Goal: Transaction & Acquisition: Purchase product/service

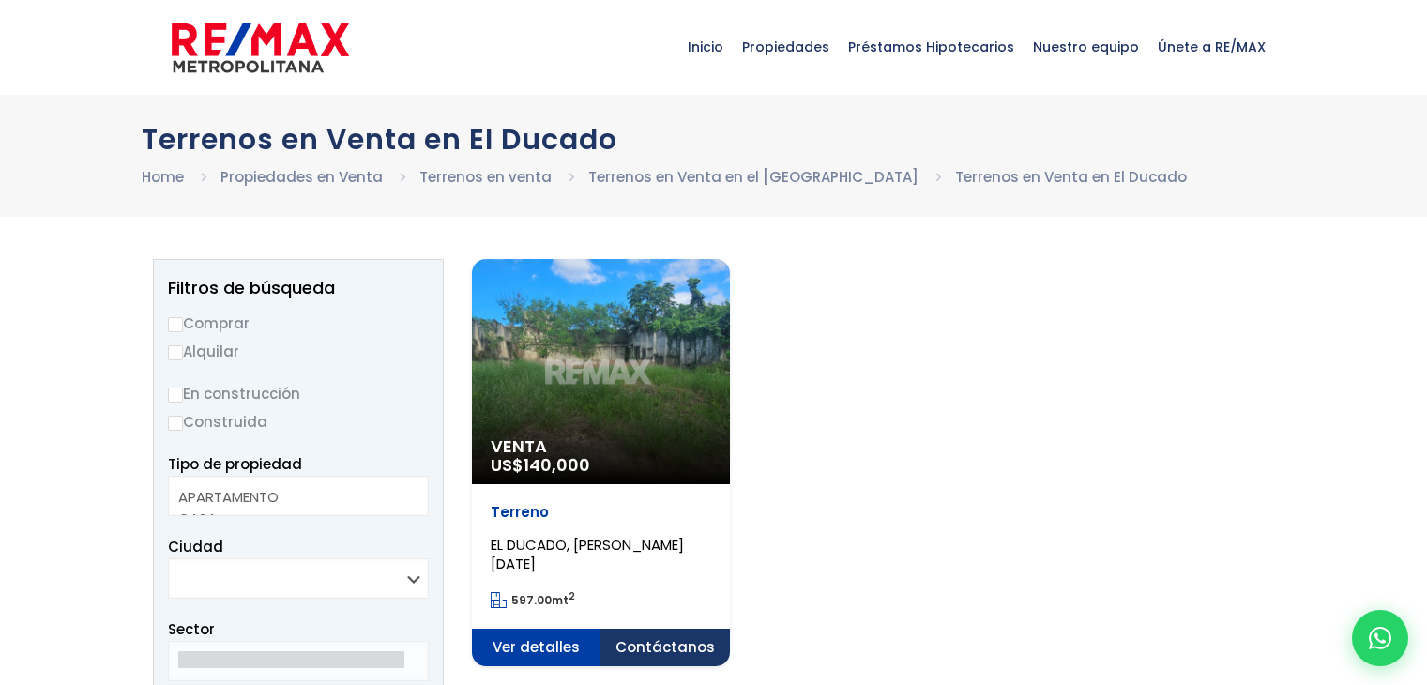
select select
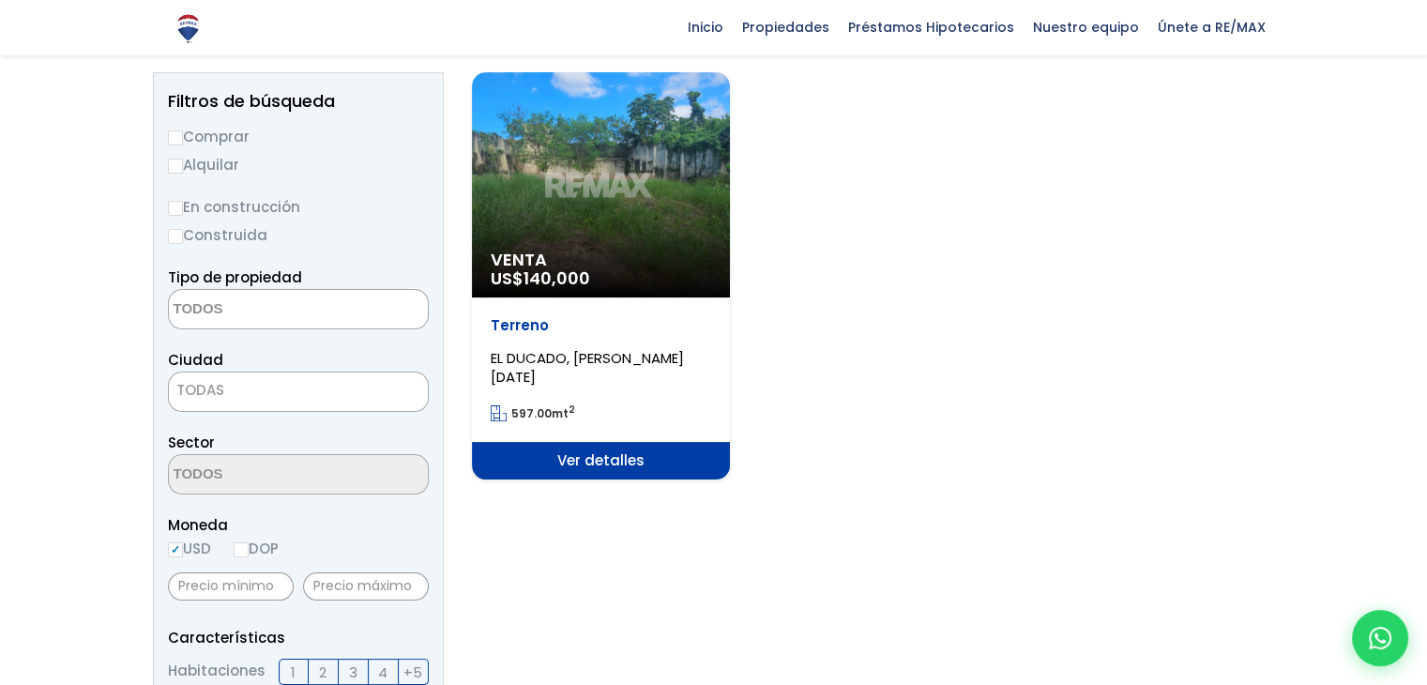
scroll to position [188, 0]
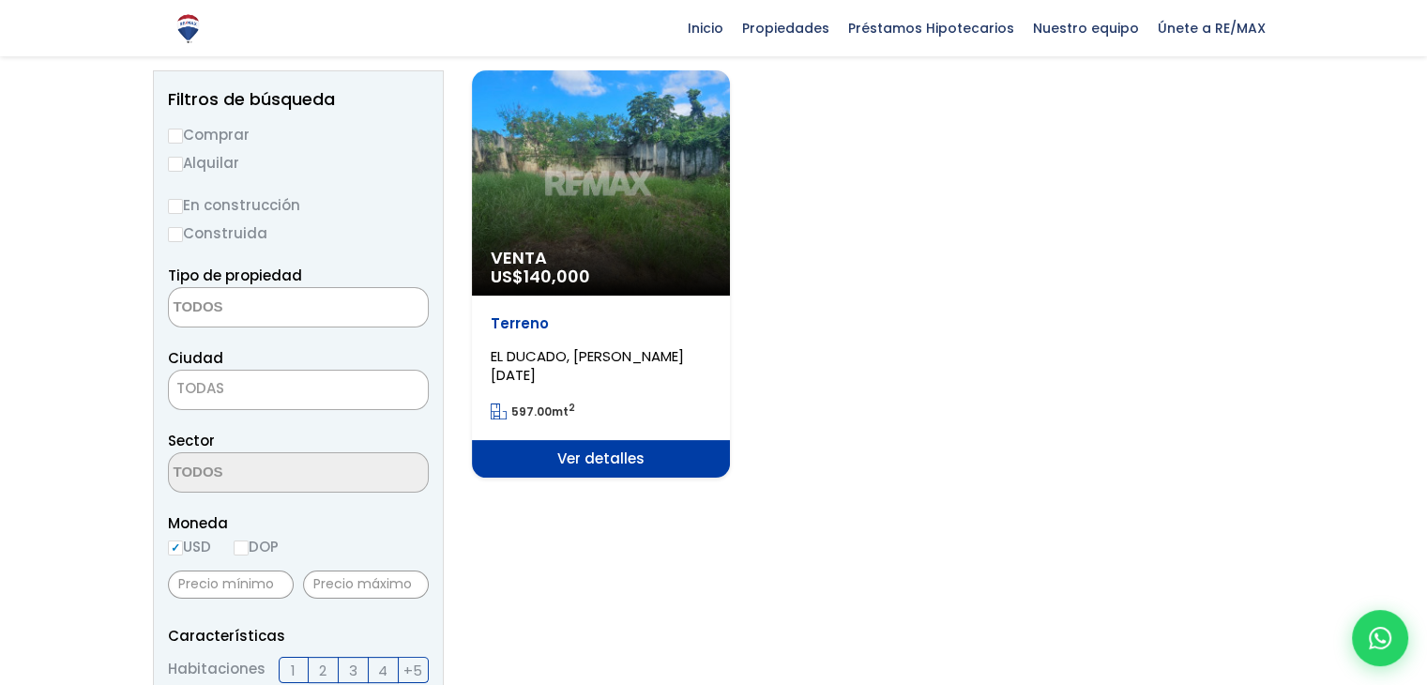
click at [657, 194] on div "Venta US$ 140,000" at bounding box center [601, 182] width 258 height 225
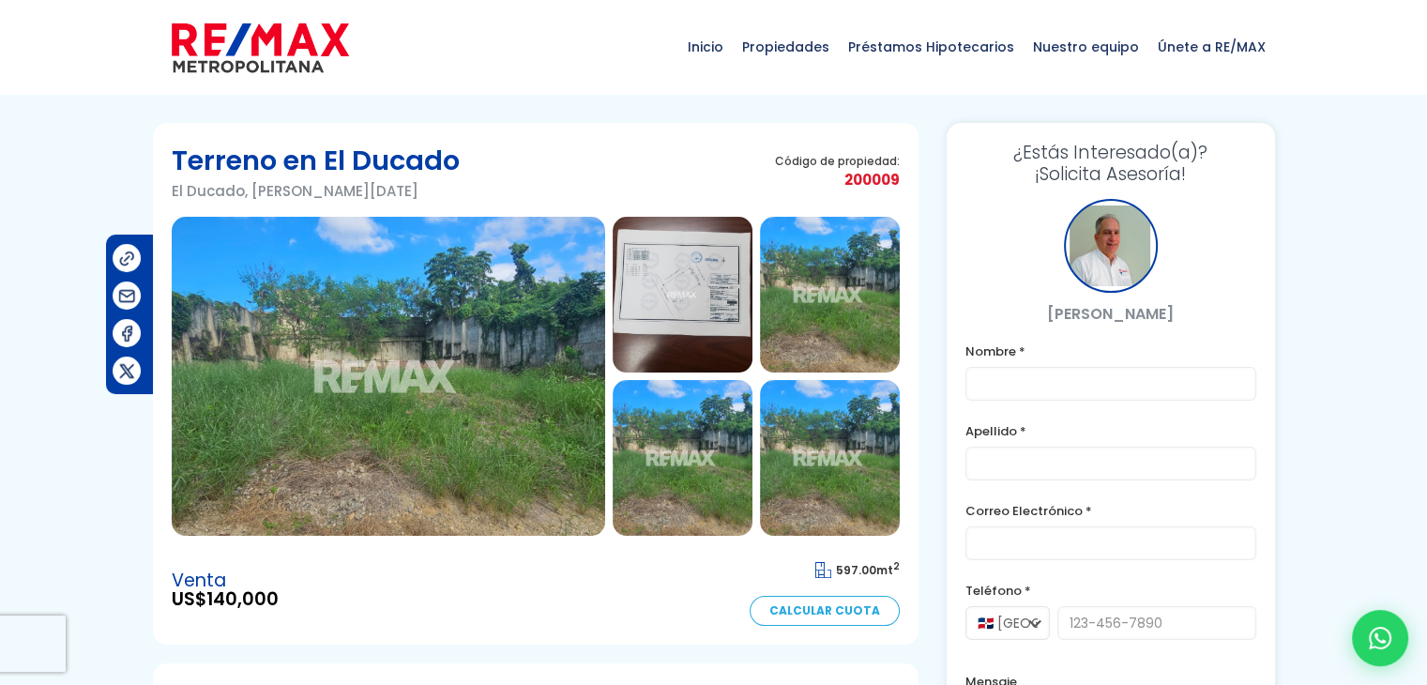
click at [724, 447] on img at bounding box center [683, 458] width 140 height 156
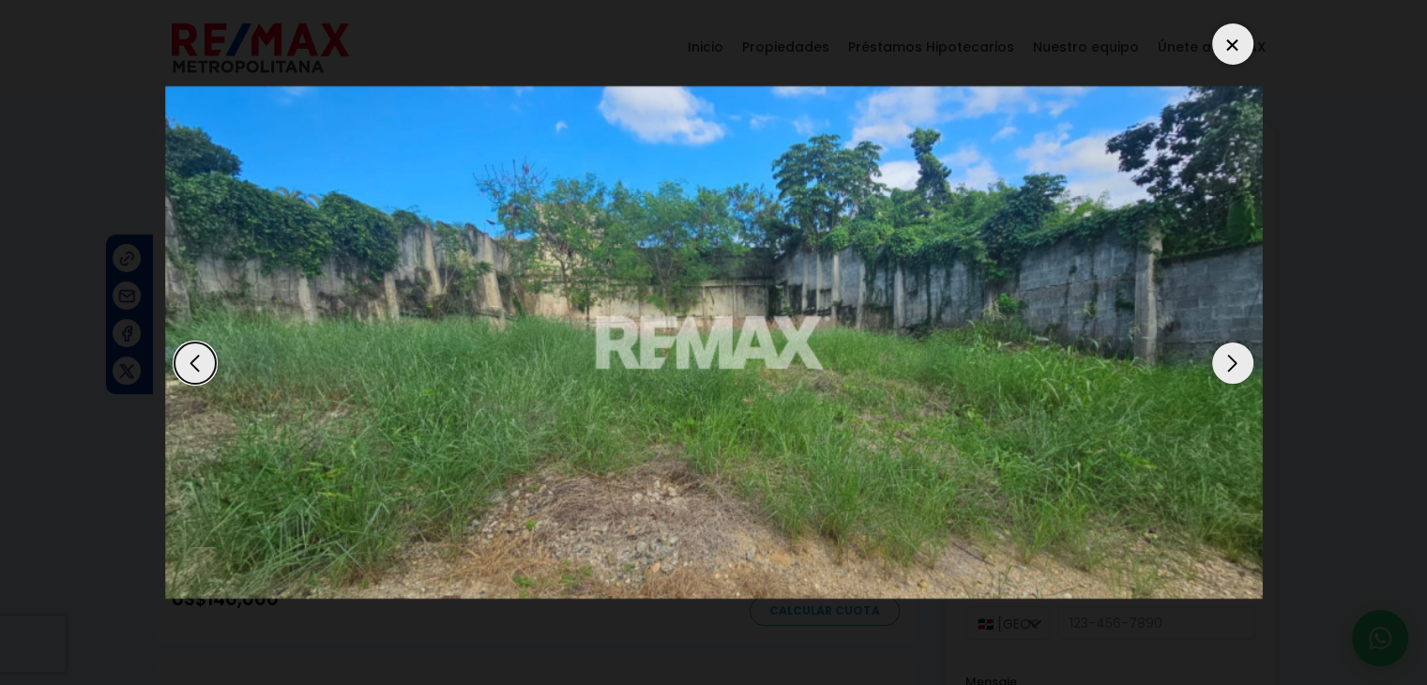
click at [1248, 363] on div "Next slide" at bounding box center [1232, 362] width 41 height 41
click at [1248, 364] on div "Next slide" at bounding box center [1232, 362] width 41 height 41
click at [1242, 50] on div at bounding box center [1232, 43] width 41 height 41
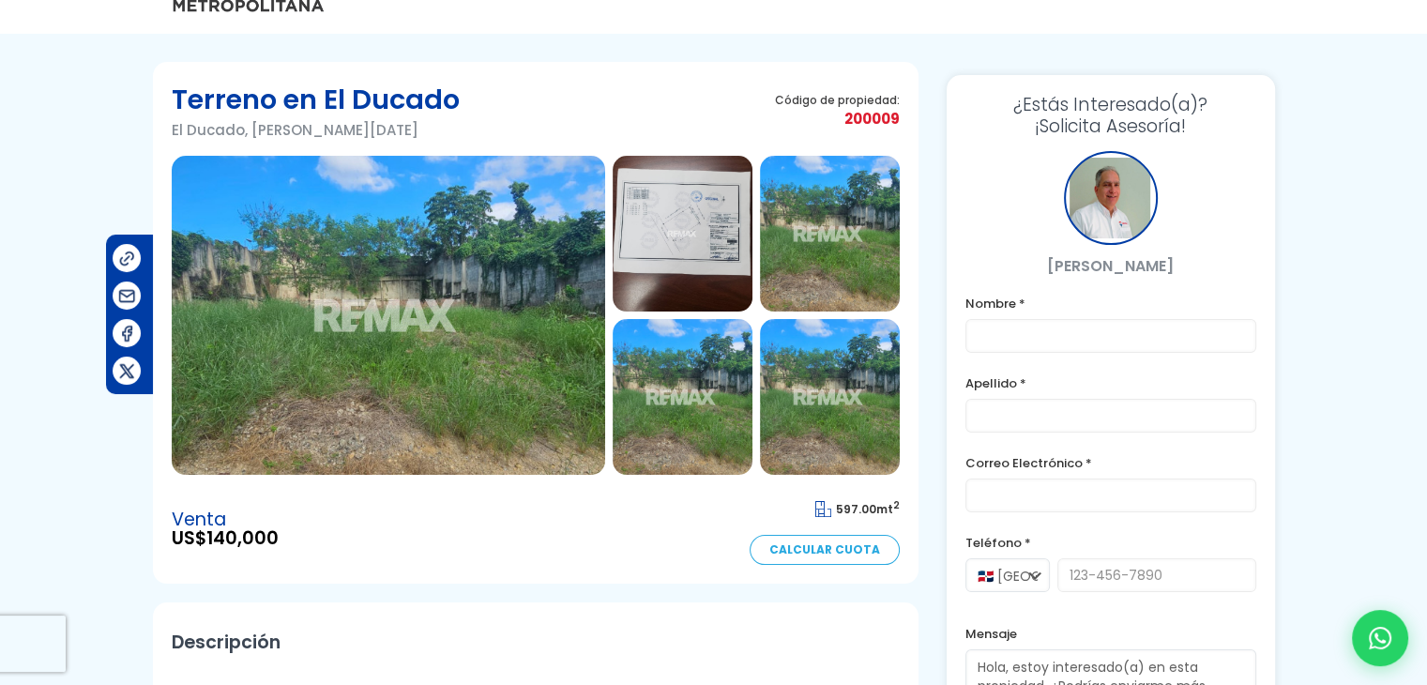
scroll to position [94, 0]
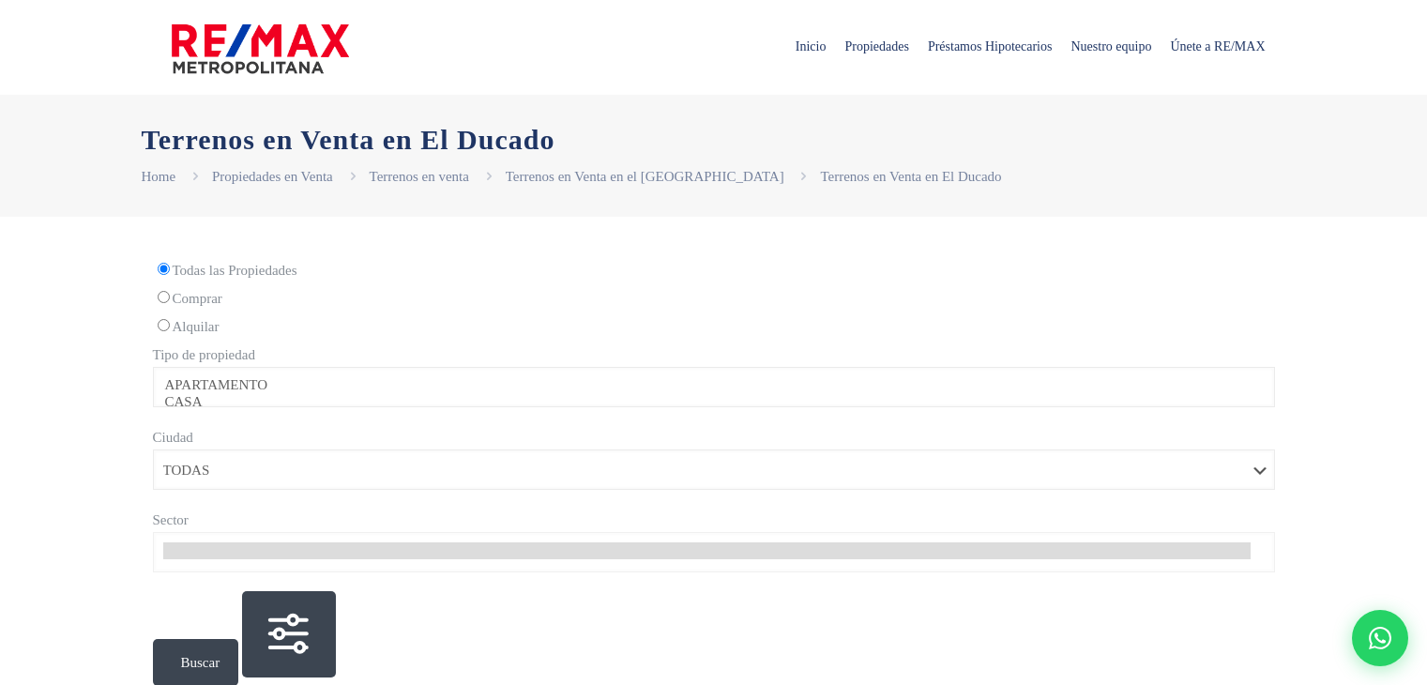
select select
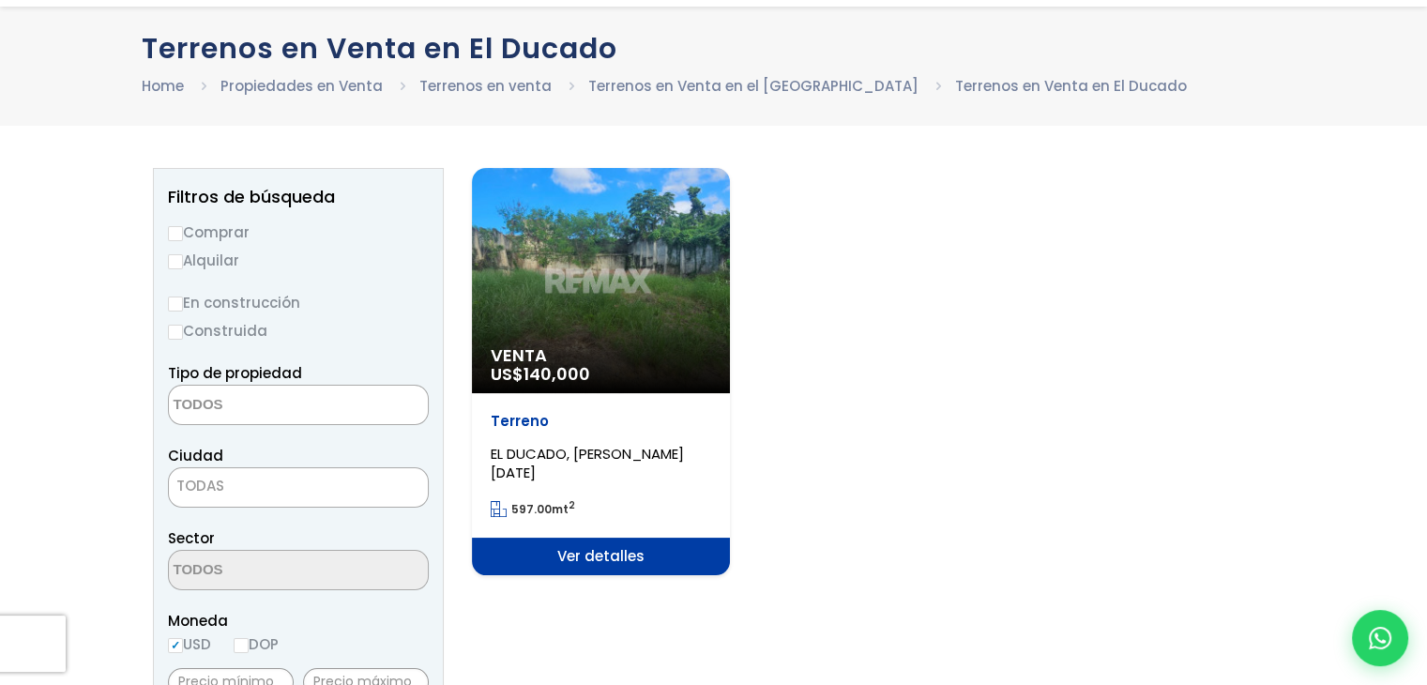
scroll to position [188, 0]
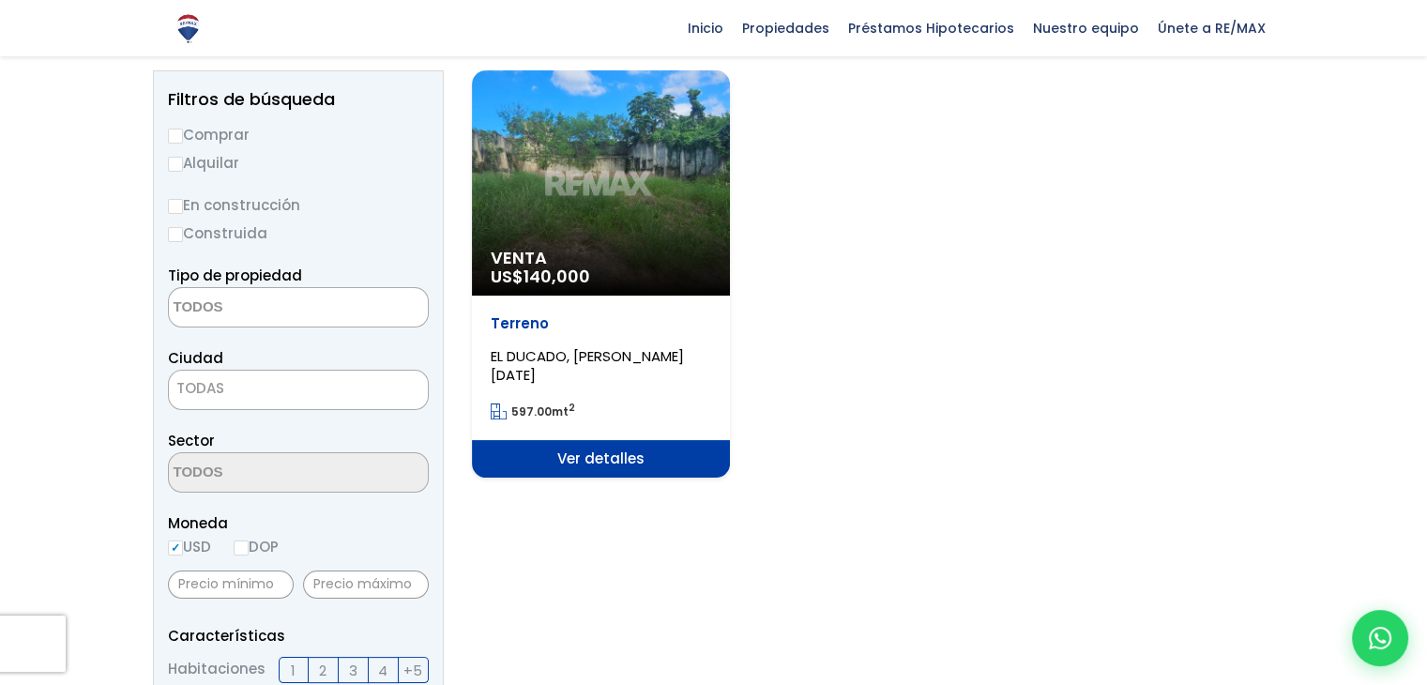
click at [593, 203] on div "Venta US$ 140,000" at bounding box center [601, 182] width 258 height 225
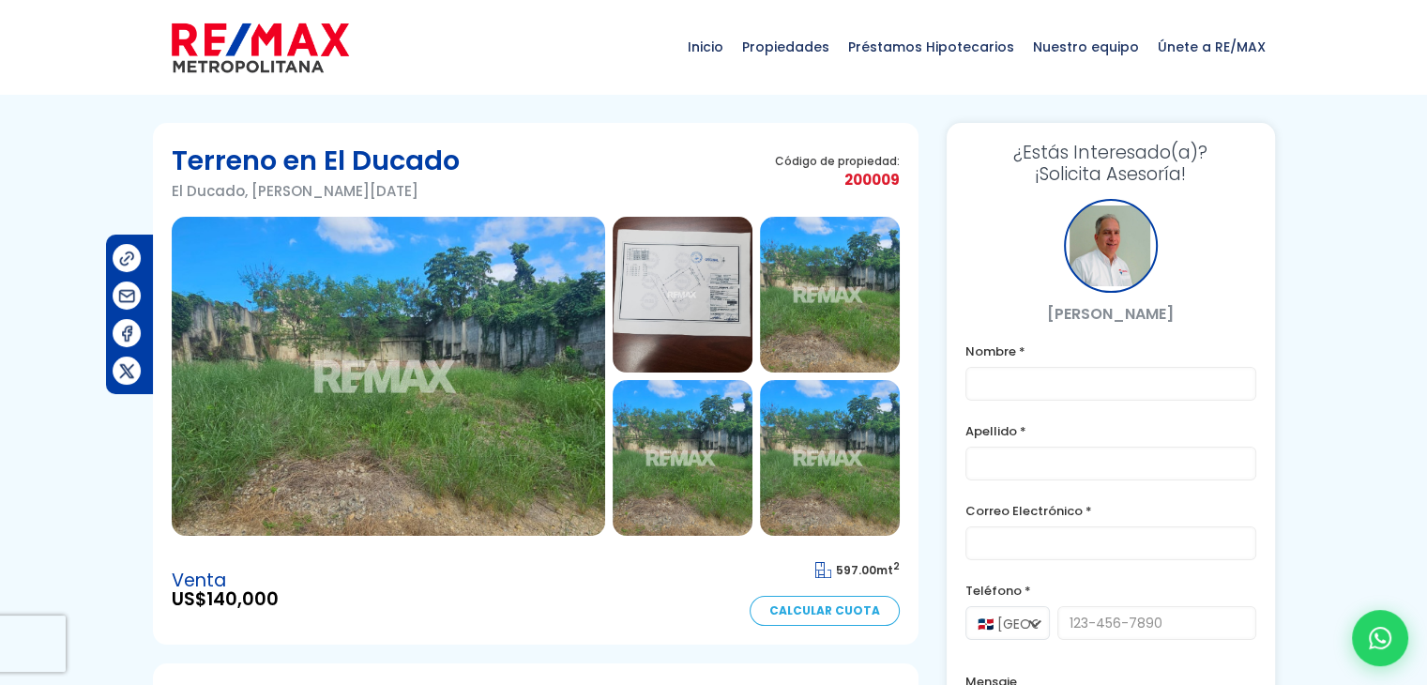
click at [675, 292] on img at bounding box center [683, 295] width 140 height 156
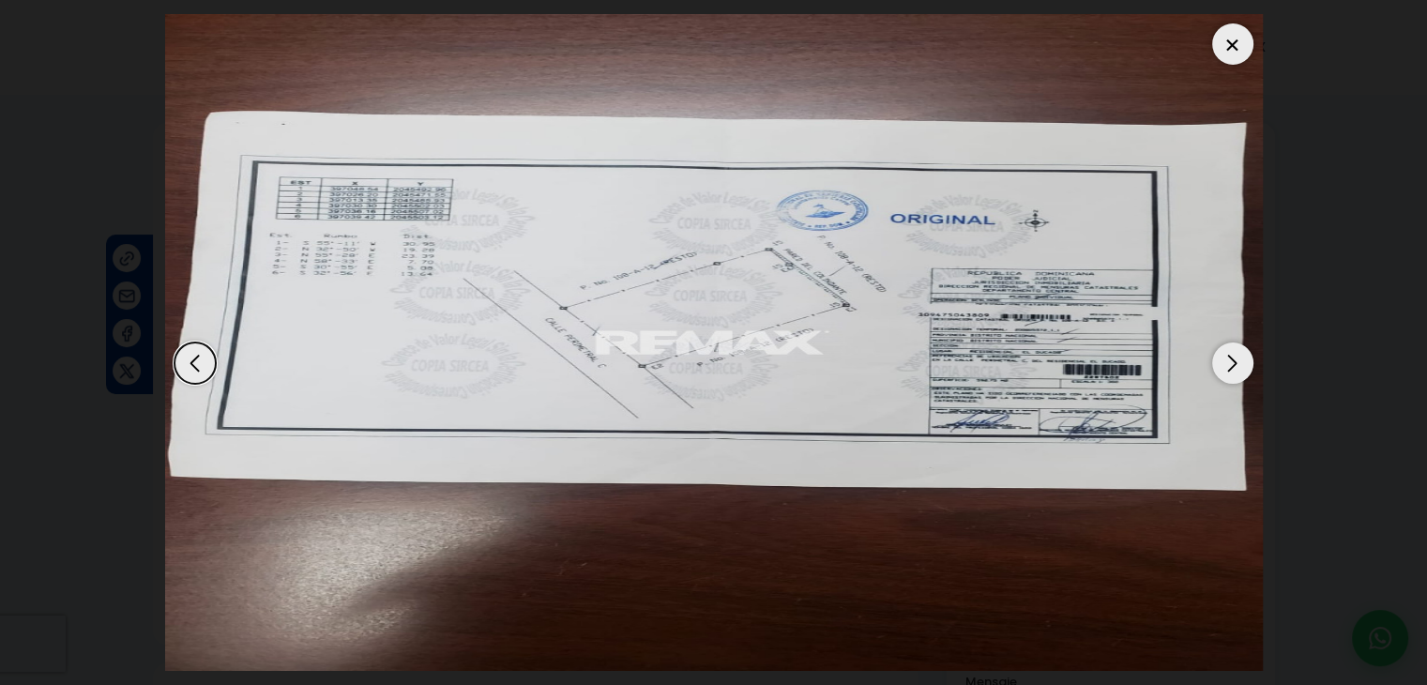
click at [1238, 42] on div at bounding box center [1232, 43] width 41 height 41
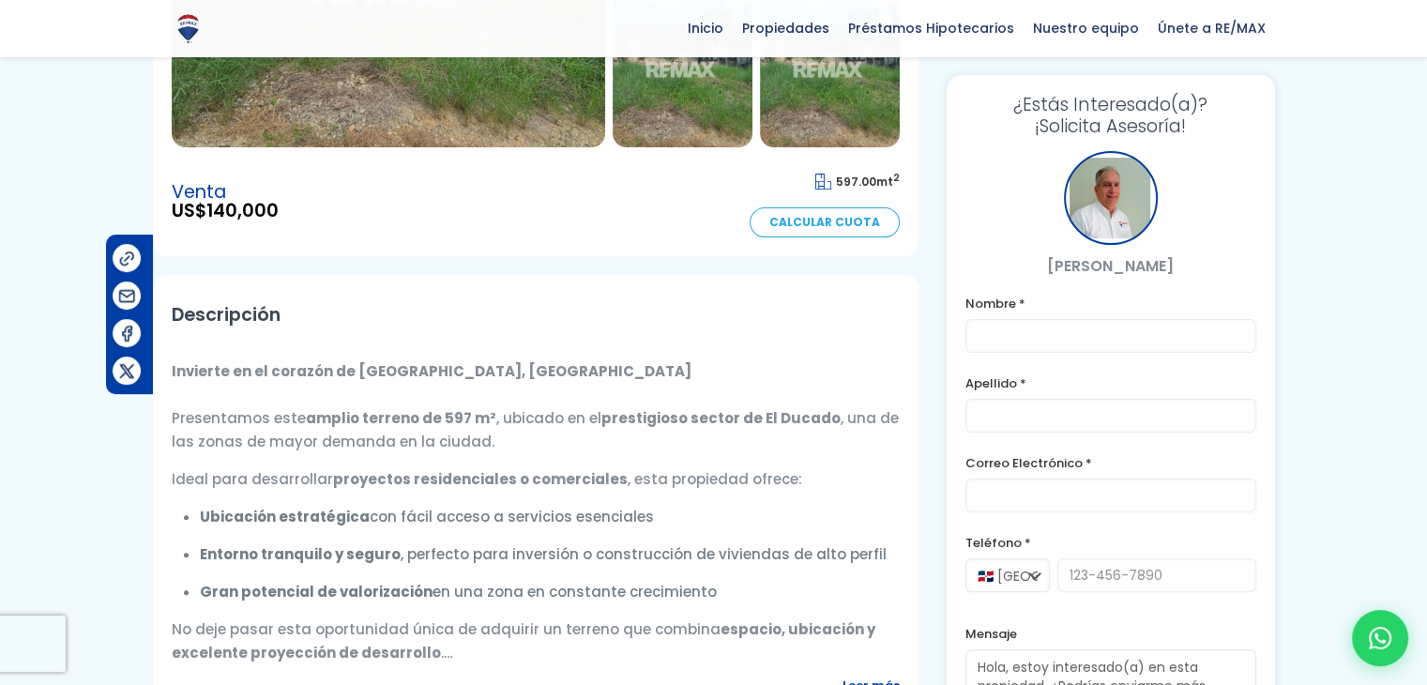
scroll to position [469, 0]
